Goal: Task Accomplishment & Management: Use online tool/utility

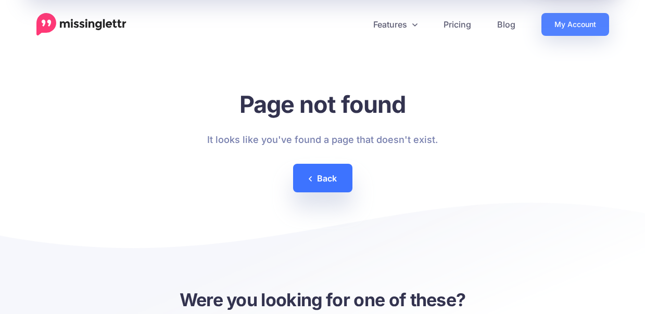
click at [322, 181] on link "Back" at bounding box center [322, 178] width 59 height 29
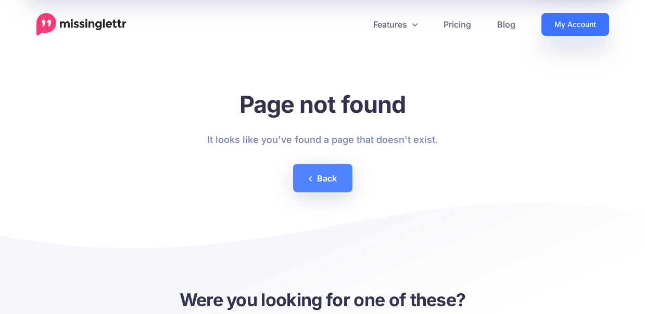
click at [583, 20] on link "My Account" at bounding box center [575, 24] width 68 height 23
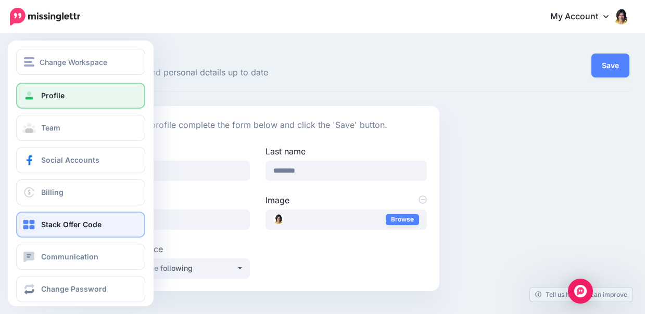
scroll to position [10, 0]
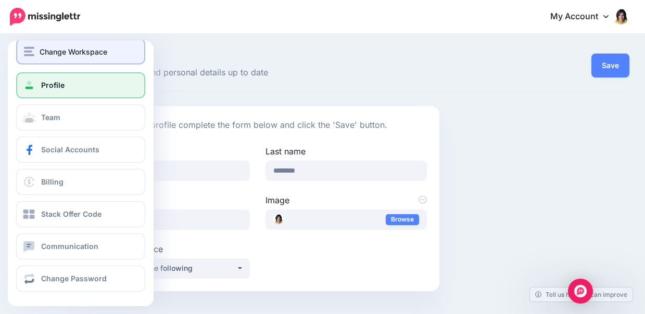
click at [26, 46] on div "Change Workspace" at bounding box center [80, 52] width 113 height 12
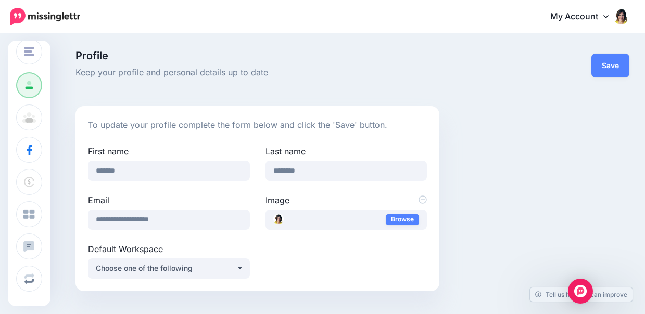
click at [195, 72] on span "Keep your profile and personal details up to date" at bounding box center [257, 73] width 364 height 14
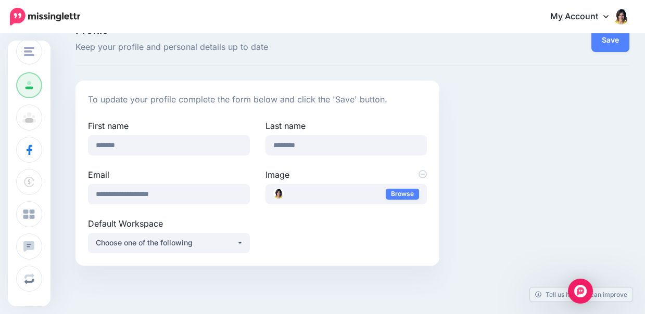
scroll to position [27, 0]
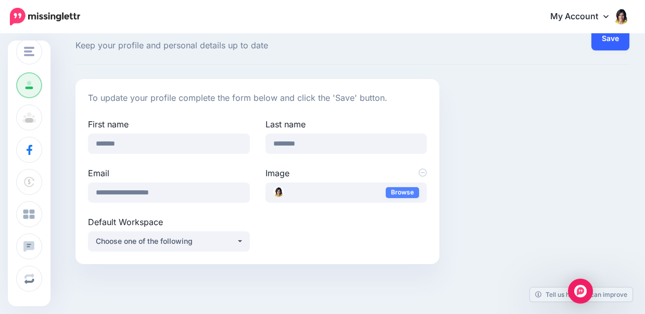
click at [600, 44] on button "Save" at bounding box center [610, 39] width 38 height 24
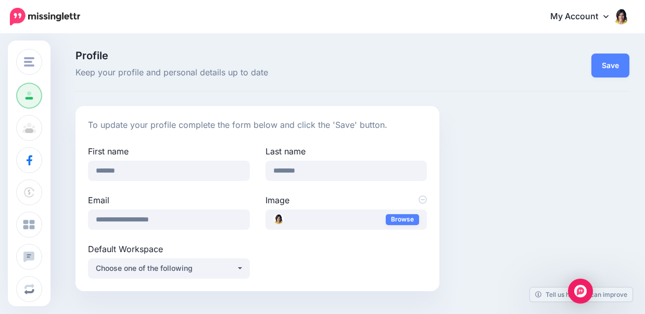
click at [564, 16] on link "My Account" at bounding box center [585, 17] width 90 height 26
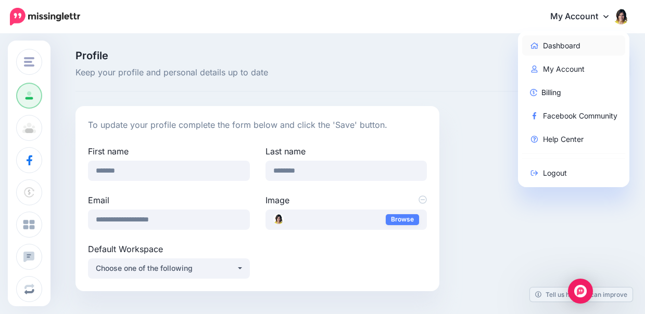
click at [553, 41] on link "Dashboard" at bounding box center [574, 45] width 104 height 20
click at [553, 41] on div "Profile Keep your profile and personal details up to date Save To update your p…" at bounding box center [322, 175] width 645 height 280
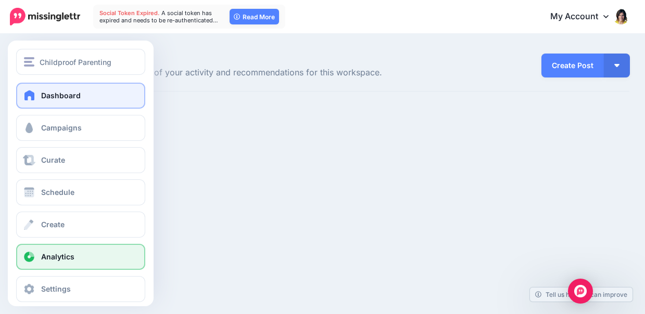
scroll to position [10, 0]
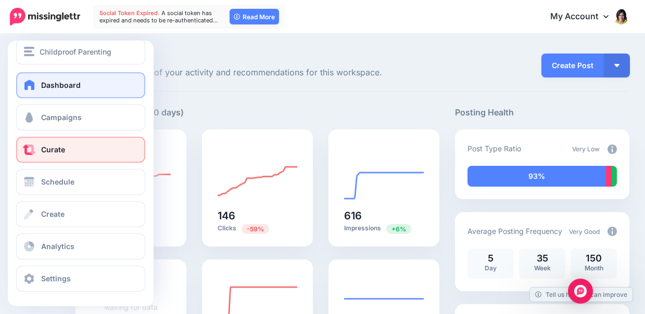
click at [78, 139] on link "Curate" at bounding box center [80, 150] width 129 height 26
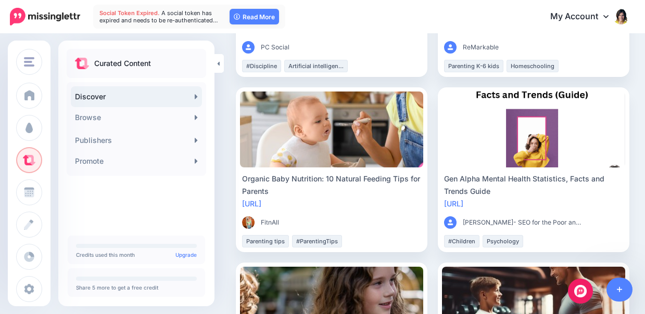
scroll to position [227, 0]
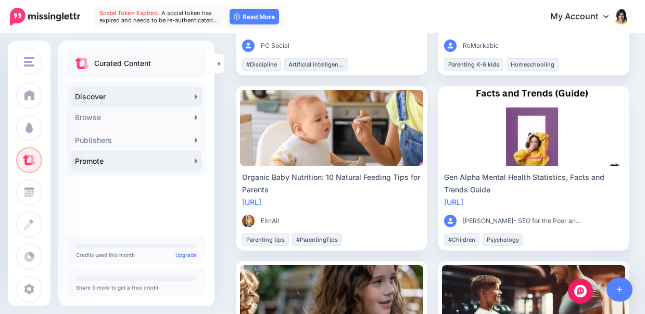
click at [153, 162] on link "Promote" at bounding box center [136, 161] width 131 height 21
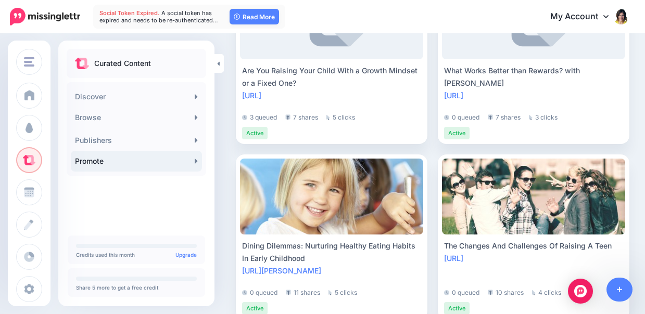
scroll to position [2122, 0]
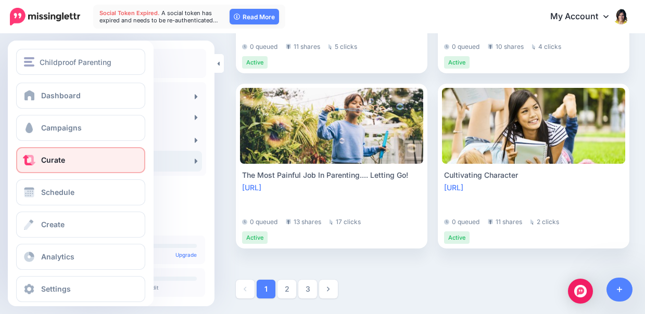
click at [27, 157] on span at bounding box center [29, 160] width 14 height 10
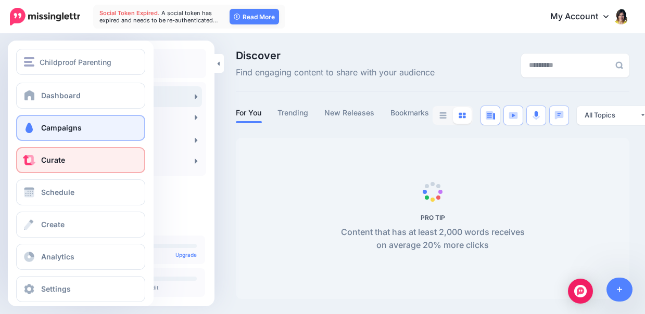
click at [60, 120] on link "Campaigns" at bounding box center [80, 128] width 129 height 26
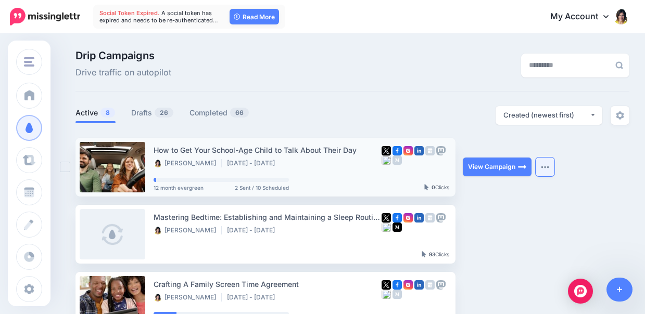
click at [542, 169] on img "button" at bounding box center [545, 167] width 8 height 3
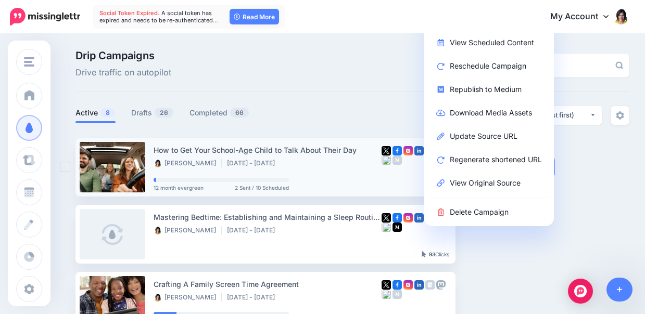
click at [389, 176] on div at bounding box center [416, 167] width 68 height 46
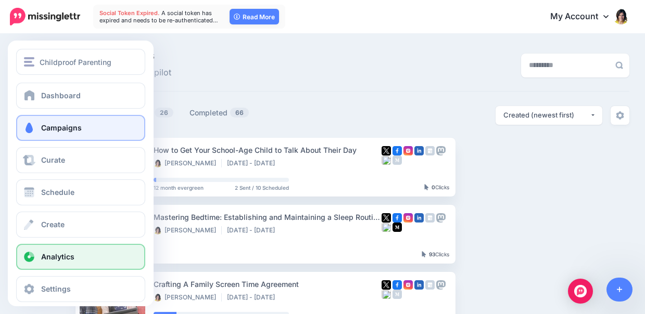
scroll to position [10, 0]
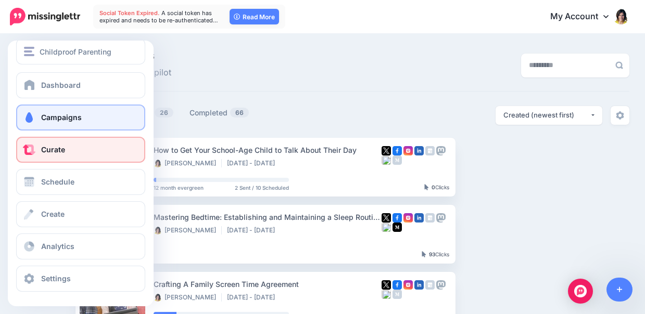
click at [66, 147] on link "Curate" at bounding box center [80, 150] width 129 height 26
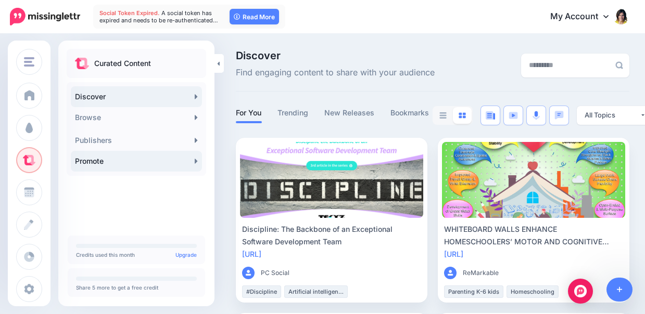
click at [117, 157] on link "Promote" at bounding box center [136, 161] width 131 height 21
click at [107, 158] on link "Promote" at bounding box center [136, 161] width 131 height 21
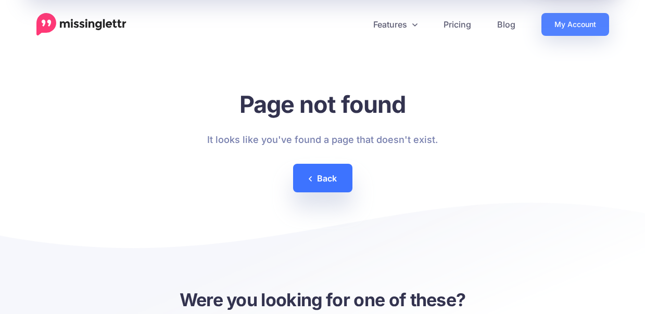
click at [322, 177] on link "Back" at bounding box center [322, 178] width 59 height 29
click at [320, 180] on link "Back" at bounding box center [322, 178] width 59 height 29
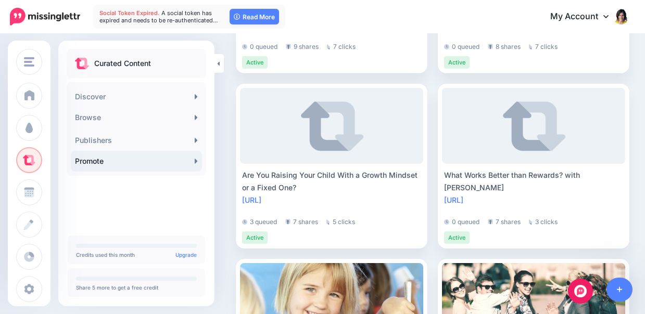
scroll to position [2122, 0]
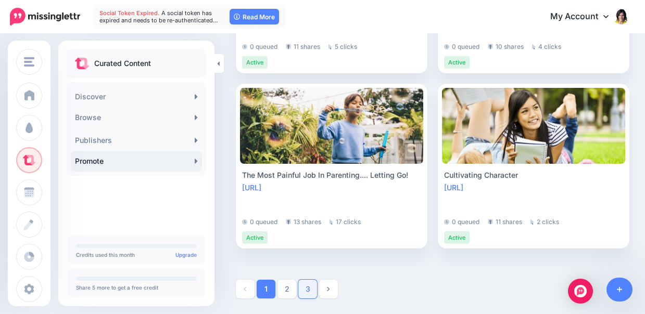
click at [307, 286] on link "3" at bounding box center [307, 289] width 19 height 19
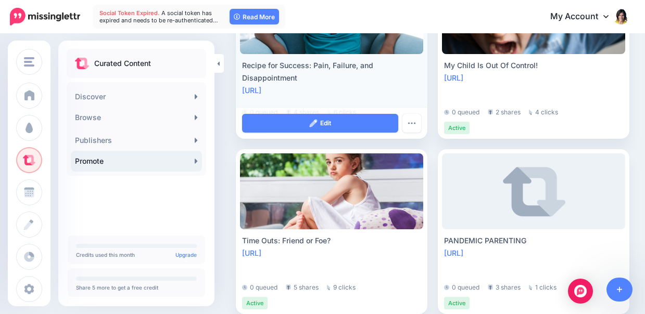
scroll to position [543, 0]
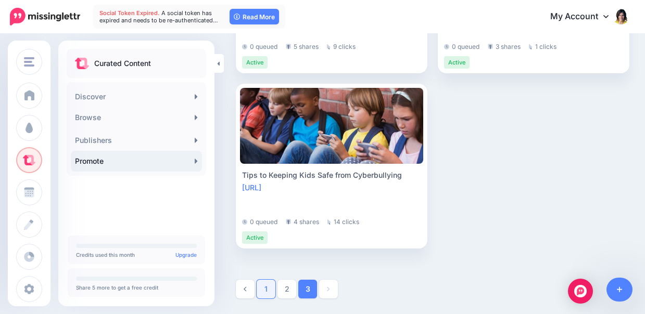
click at [265, 289] on link "1" at bounding box center [266, 289] width 19 height 19
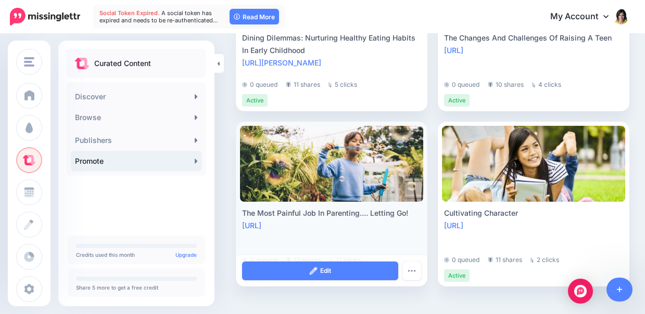
scroll to position [2122, 0]
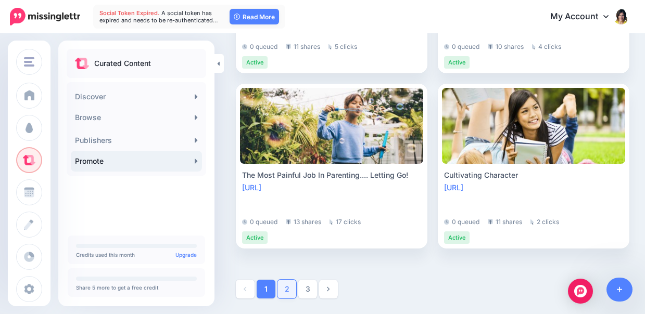
click at [289, 292] on link "2" at bounding box center [286, 289] width 19 height 19
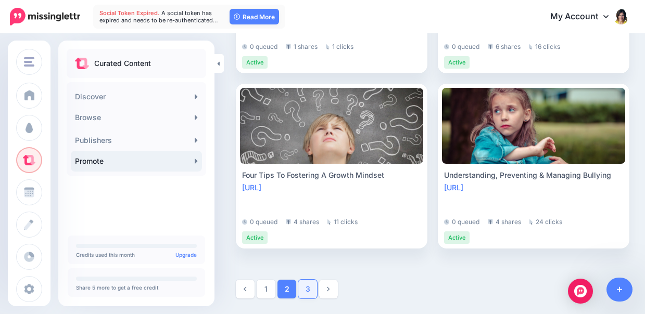
click at [309, 292] on link "3" at bounding box center [307, 289] width 19 height 19
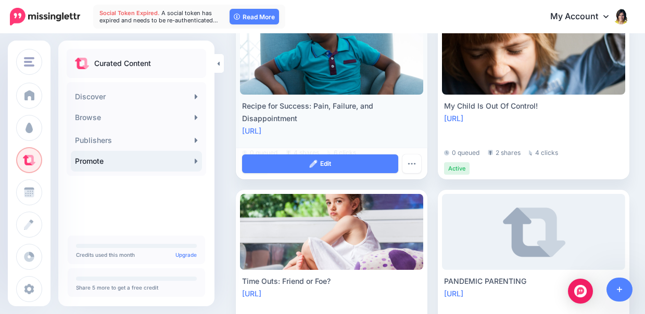
scroll to position [0, 0]
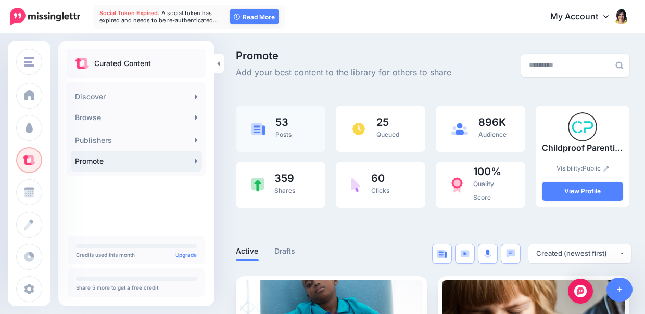
click at [280, 127] on span "53" at bounding box center [283, 122] width 16 height 10
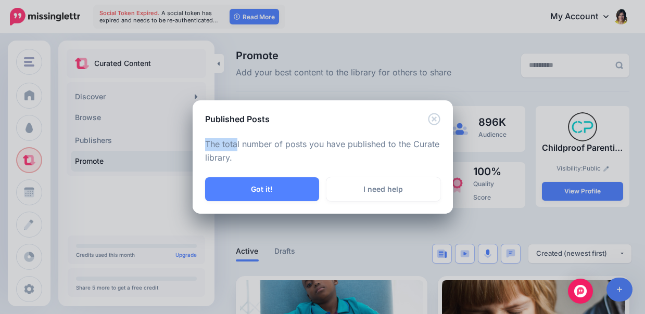
drag, startPoint x: 236, startPoint y: 143, endPoint x: 267, endPoint y: 137, distance: 31.3
click at [267, 137] on div "The total number of posts you have published to the Curate library." at bounding box center [323, 151] width 260 height 52
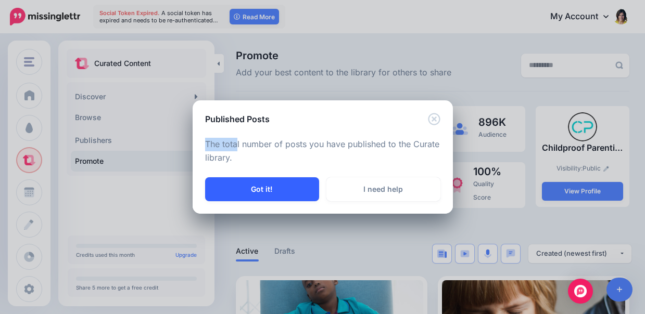
click at [266, 185] on button "Got it!" at bounding box center [262, 189] width 114 height 24
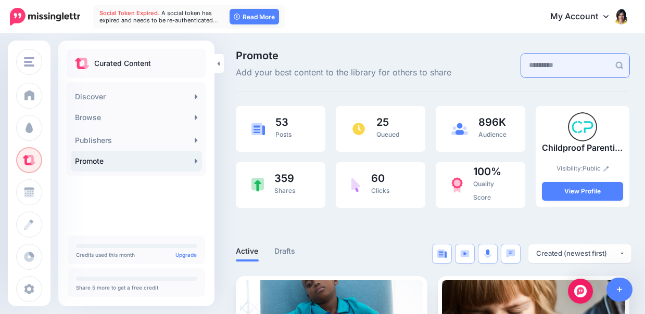
click at [540, 69] on input "text" at bounding box center [565, 66] width 88 height 24
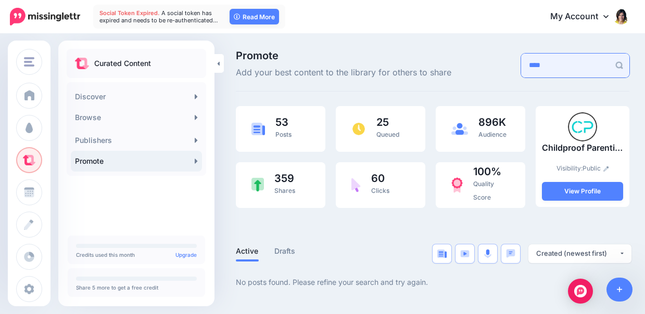
drag, startPoint x: 533, startPoint y: 65, endPoint x: 508, endPoint y: 62, distance: 25.1
click at [521, 63] on input "****" at bounding box center [565, 66] width 88 height 24
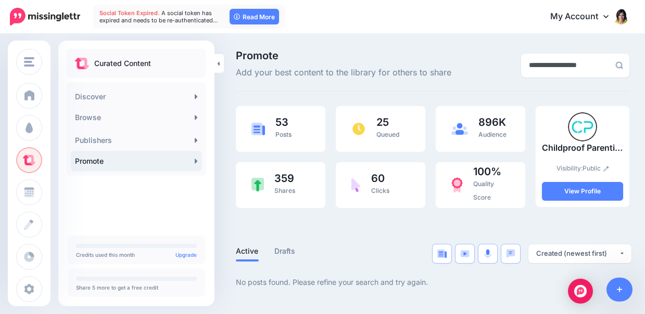
drag, startPoint x: 583, startPoint y: 69, endPoint x: 397, endPoint y: 48, distance: 187.6
click at [397, 48] on div "**********" at bounding box center [322, 169] width 645 height 269
type input "****"
click at [283, 251] on link "Drafts" at bounding box center [284, 251] width 21 height 12
drag, startPoint x: 539, startPoint y: 66, endPoint x: 455, endPoint y: 58, distance: 84.1
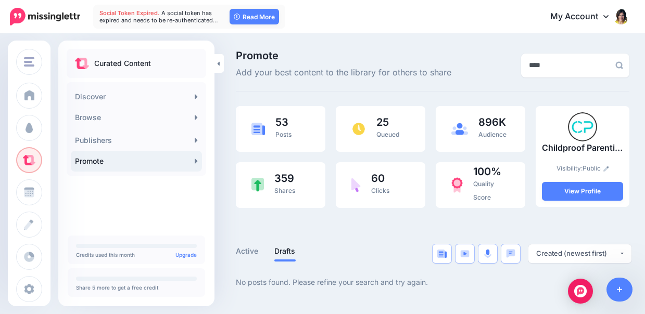
click at [455, 58] on div "Promote Add your best content to the library for others to share ****" at bounding box center [432, 64] width 409 height 29
click at [169, 61] on ul "Curated Content" at bounding box center [136, 63] width 123 height 12
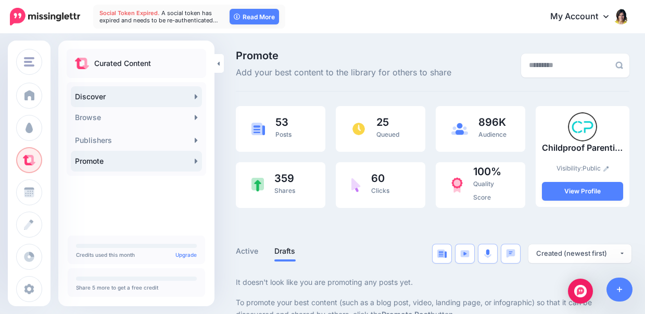
click at [192, 97] on link "Discover" at bounding box center [136, 96] width 131 height 21
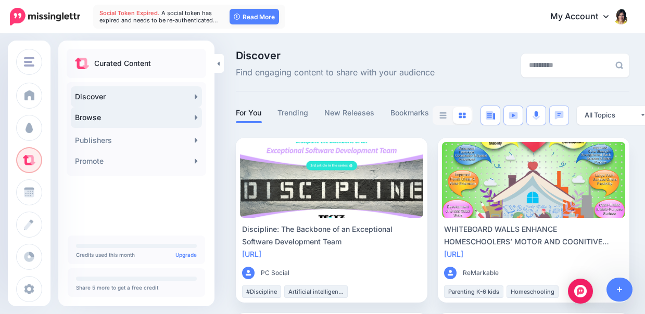
click at [192, 116] on link "Browse" at bounding box center [136, 117] width 131 height 21
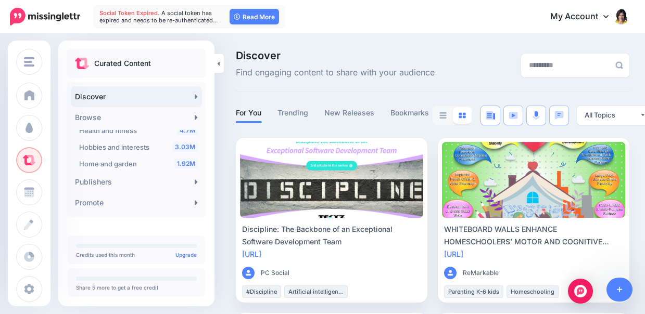
scroll to position [357, 0]
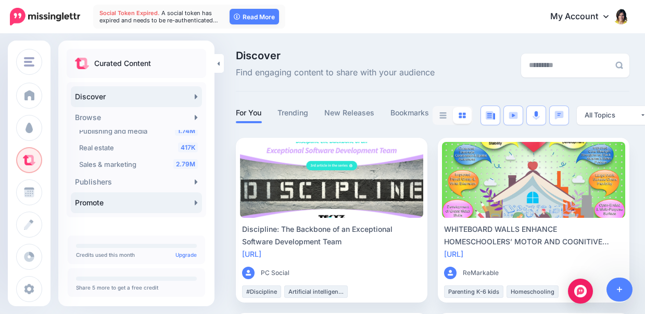
click at [174, 204] on link "Promote" at bounding box center [136, 203] width 131 height 21
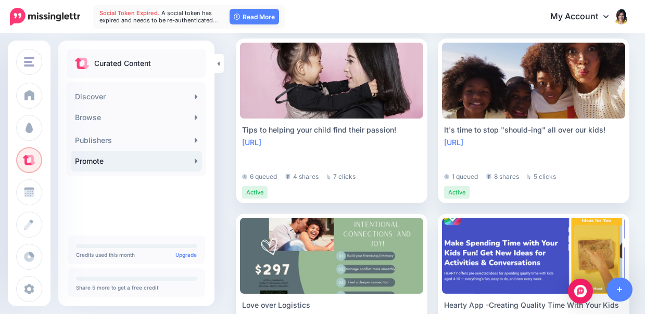
scroll to position [589, 0]
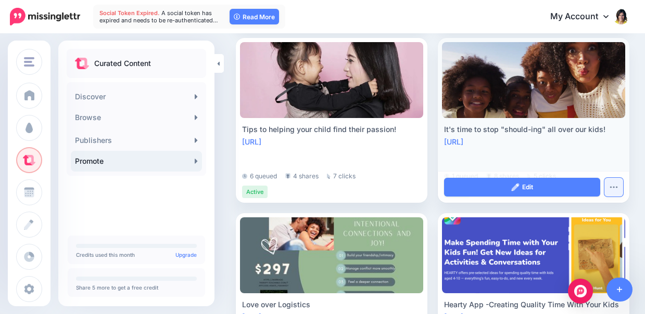
click at [615, 188] on img "button" at bounding box center [613, 187] width 8 height 3
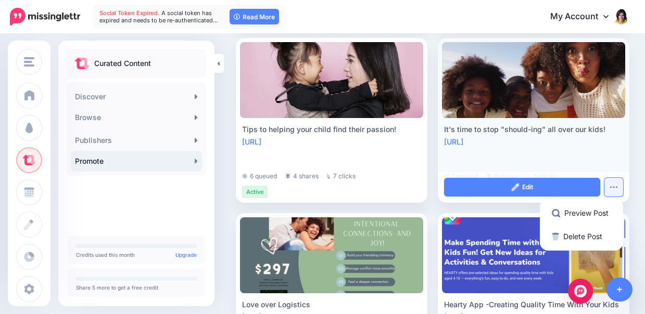
click at [525, 143] on div "[URL]" at bounding box center [533, 142] width 179 height 12
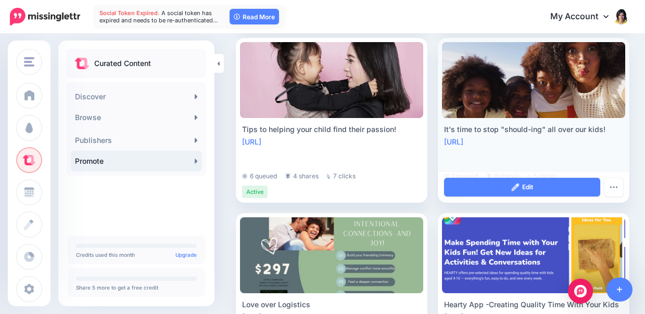
click at [486, 127] on div "It's time to stop "should-ing" all over our kids!" at bounding box center [533, 129] width 179 height 12
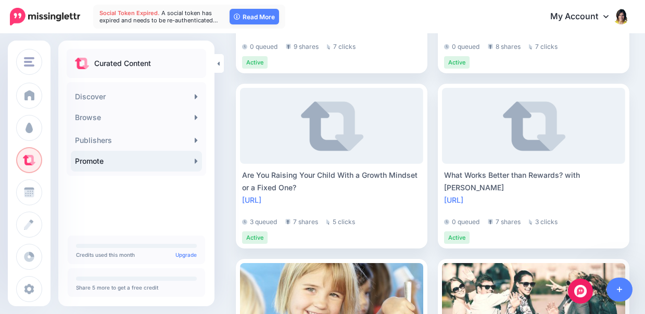
scroll to position [1784, 0]
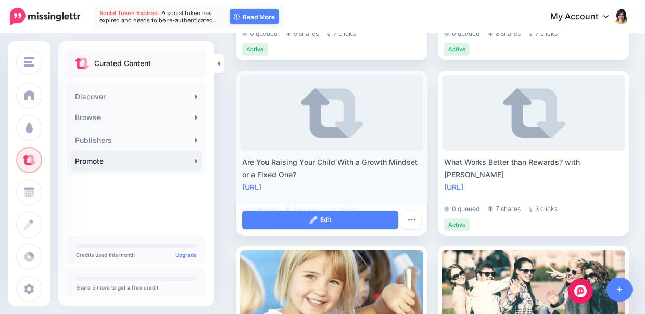
click at [293, 158] on div "Are You Raising Your Child With a Growth Mindset or a Fixed One?" at bounding box center [331, 168] width 179 height 25
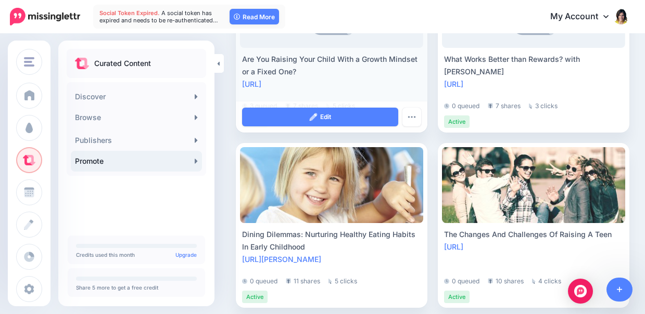
scroll to position [2122, 0]
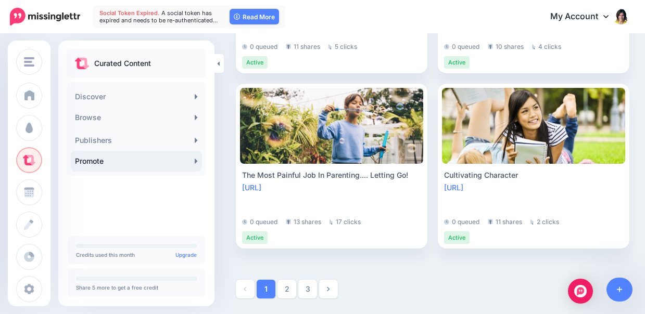
click at [102, 257] on p "Credits used this month Upgrade" at bounding box center [136, 254] width 121 height 5
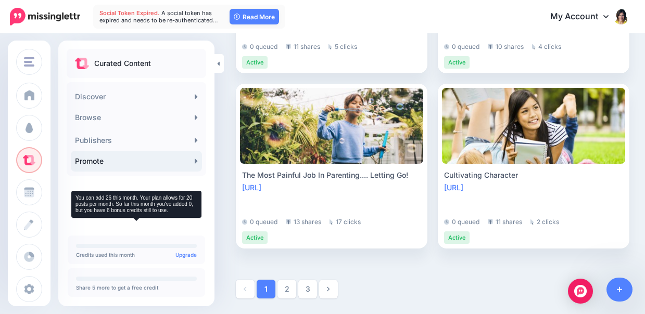
click at [100, 245] on div at bounding box center [136, 246] width 121 height 4
click at [102, 247] on div at bounding box center [136, 246] width 121 height 4
click at [102, 285] on p "Share 5 more to get a free credit" at bounding box center [136, 287] width 121 height 5
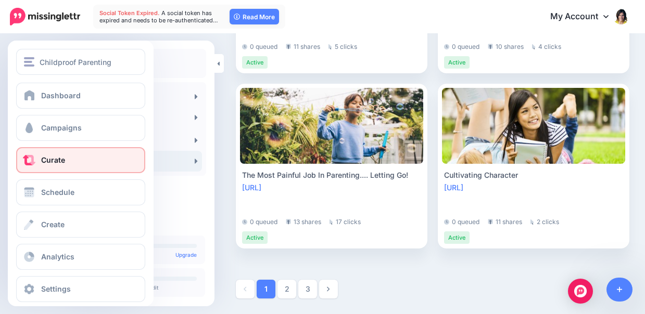
click at [42, 160] on span "Curate" at bounding box center [53, 160] width 24 height 9
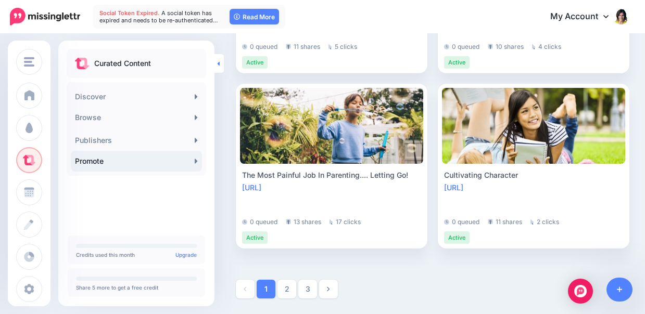
click at [218, 61] on icon at bounding box center [218, 63] width 3 height 7
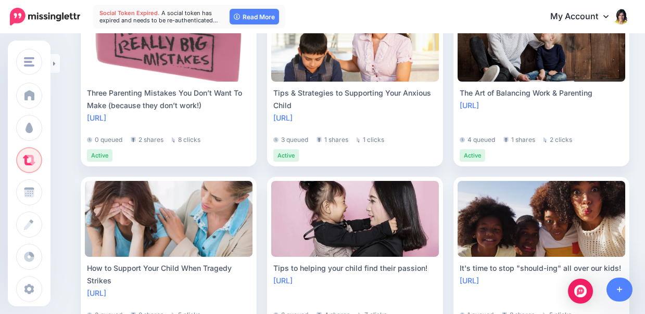
scroll to position [0, 0]
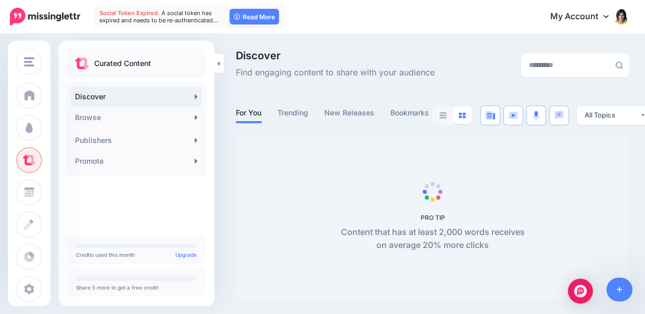
click at [576, 7] on link "My Account" at bounding box center [585, 17] width 90 height 26
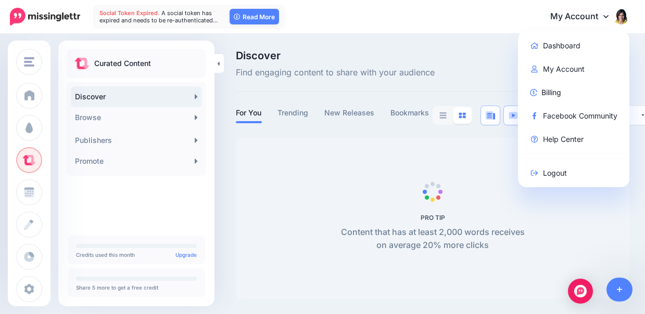
click at [427, 55] on span "Discover" at bounding box center [335, 55] width 199 height 10
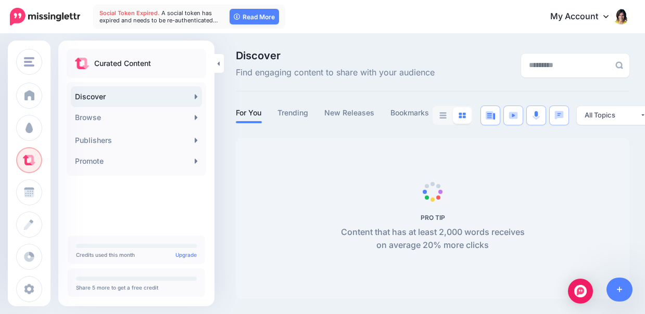
click at [395, 73] on span "Find engaging content to share with your audience" at bounding box center [335, 73] width 199 height 14
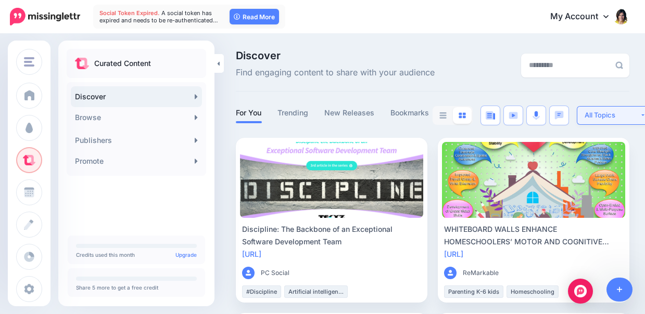
click at [598, 117] on div "All Topics" at bounding box center [612, 115] width 55 height 10
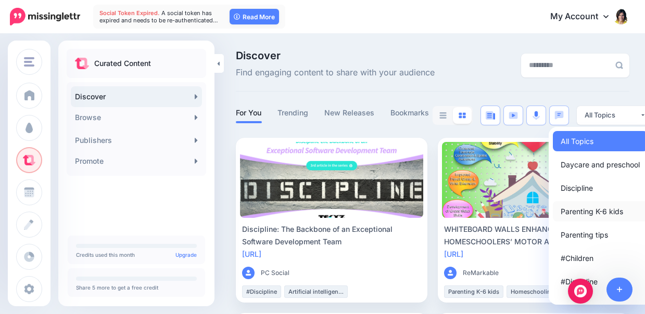
click at [582, 205] on link "Parenting K-6 kids" at bounding box center [600, 211] width 95 height 20
select select "**********"
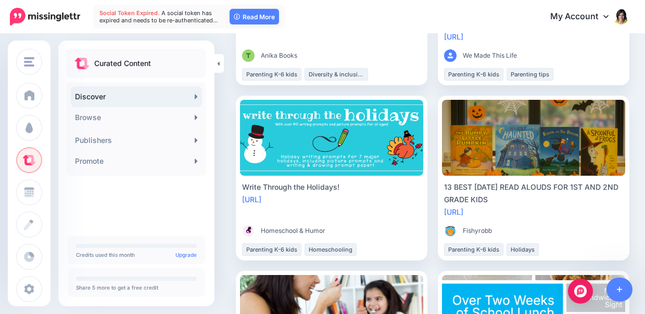
scroll to position [895, 0]
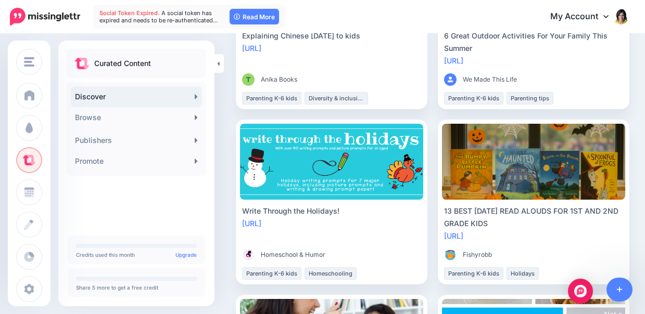
click at [113, 60] on p "Curated Content" at bounding box center [122, 63] width 57 height 12
click at [109, 68] on p "Curated Content" at bounding box center [122, 63] width 57 height 12
click at [92, 166] on link "Promote" at bounding box center [136, 161] width 131 height 21
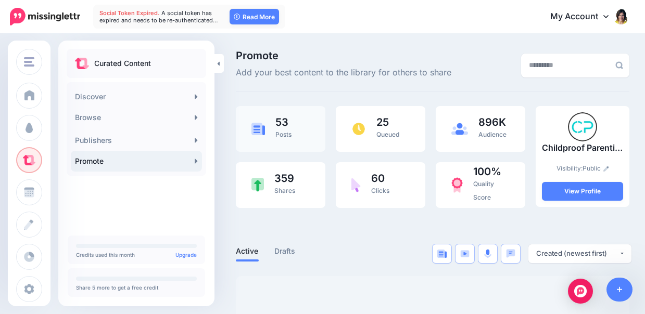
click at [280, 124] on span "53" at bounding box center [283, 122] width 16 height 10
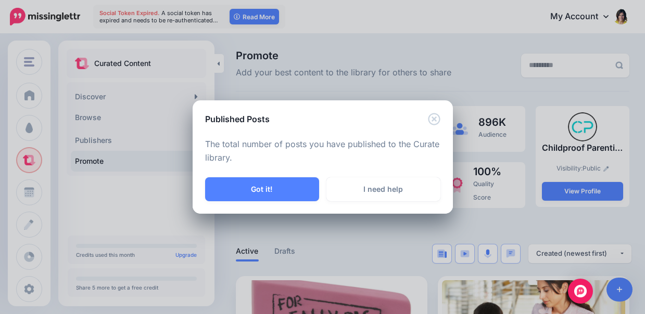
click at [440, 112] on div "Published Posts" at bounding box center [323, 112] width 260 height 25
click at [433, 120] on icon "Close" at bounding box center [434, 119] width 12 height 12
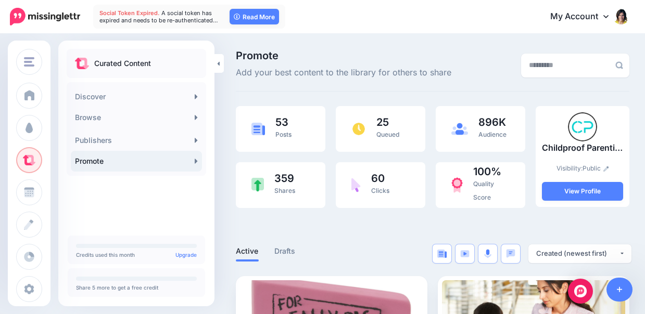
scroll to position [165, 0]
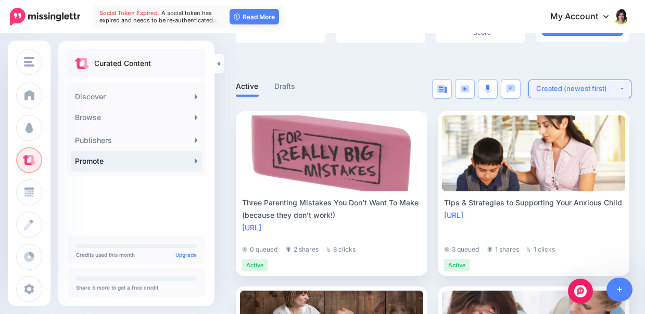
click at [580, 90] on div "Created (newest first)" at bounding box center [577, 89] width 83 height 10
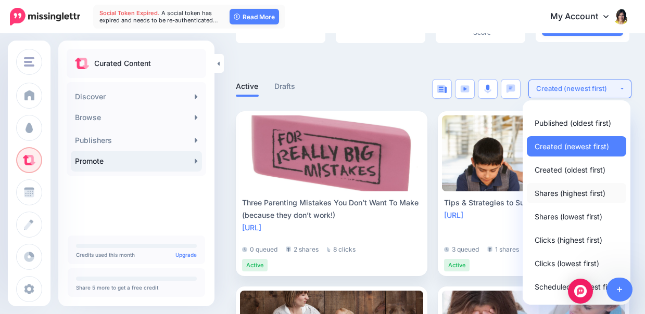
scroll to position [35, 0]
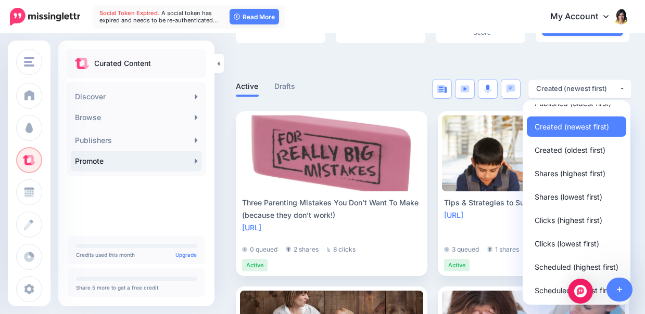
click at [450, 50] on div at bounding box center [432, 63] width 393 height 31
